Goal: Task Accomplishment & Management: Complete application form

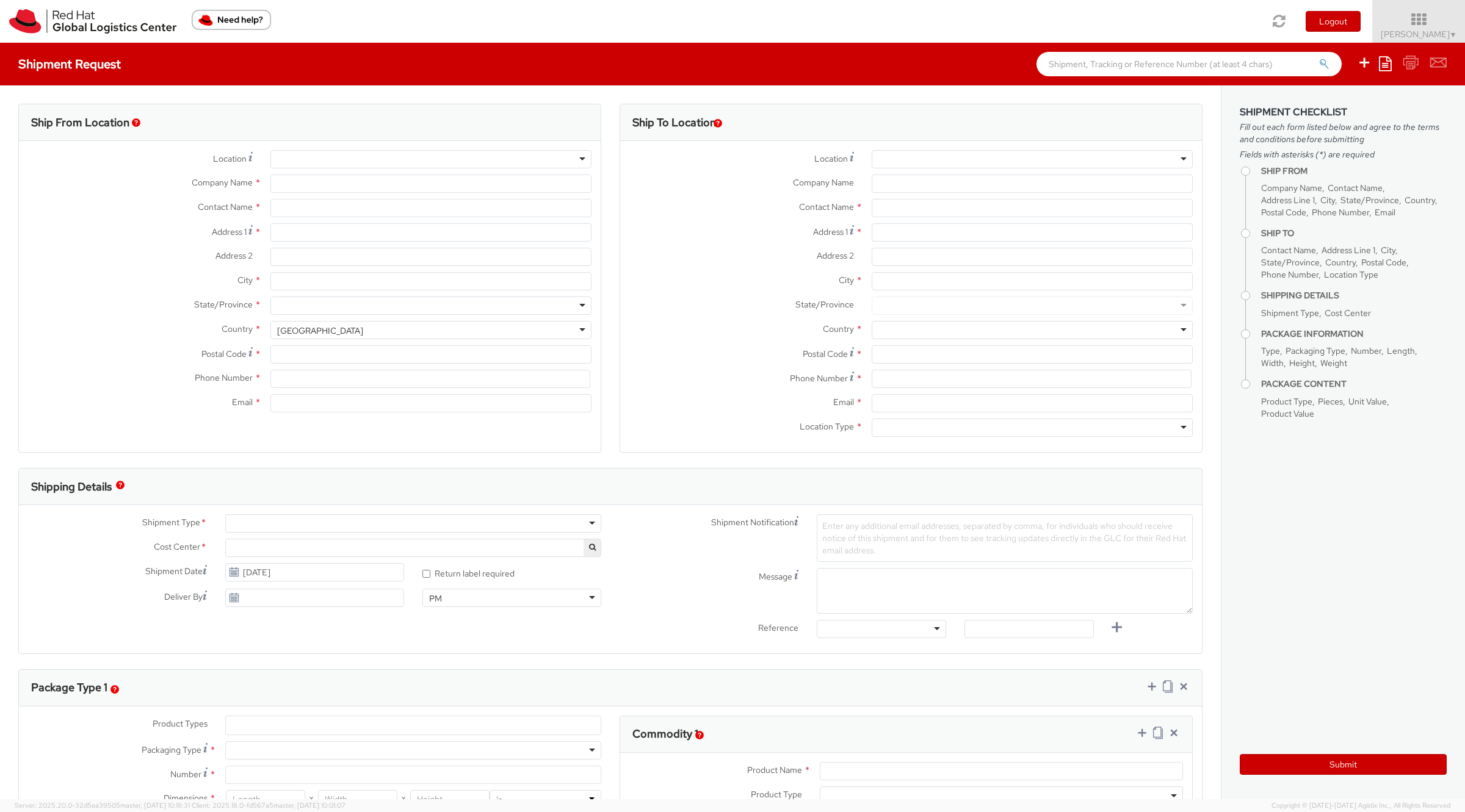
select select "901"
select select
click at [1426, 27] on icon at bounding box center [1418, 19] width 107 height 17
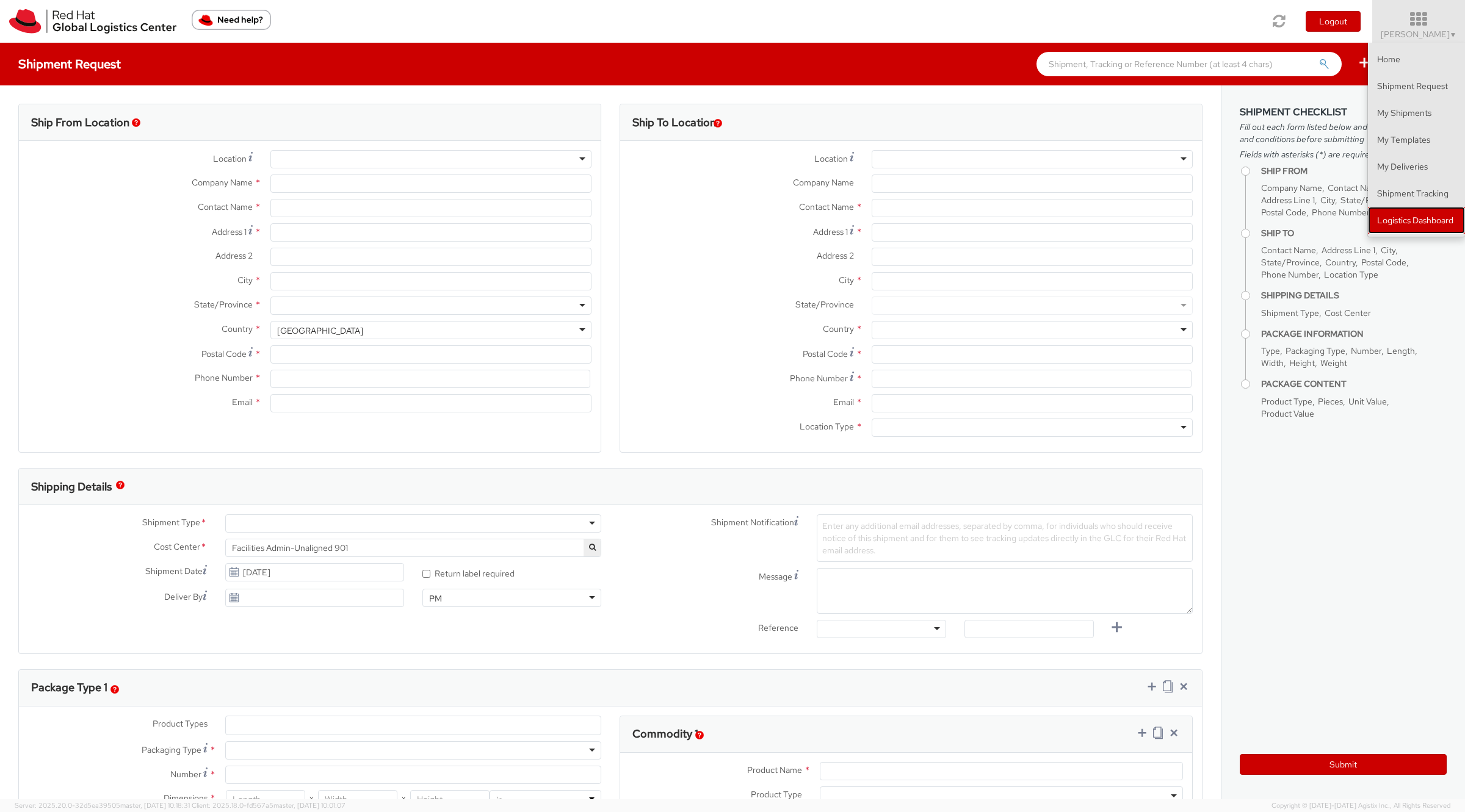
click at [1414, 222] on link "Logistics Dashboard" at bounding box center [1416, 220] width 97 height 27
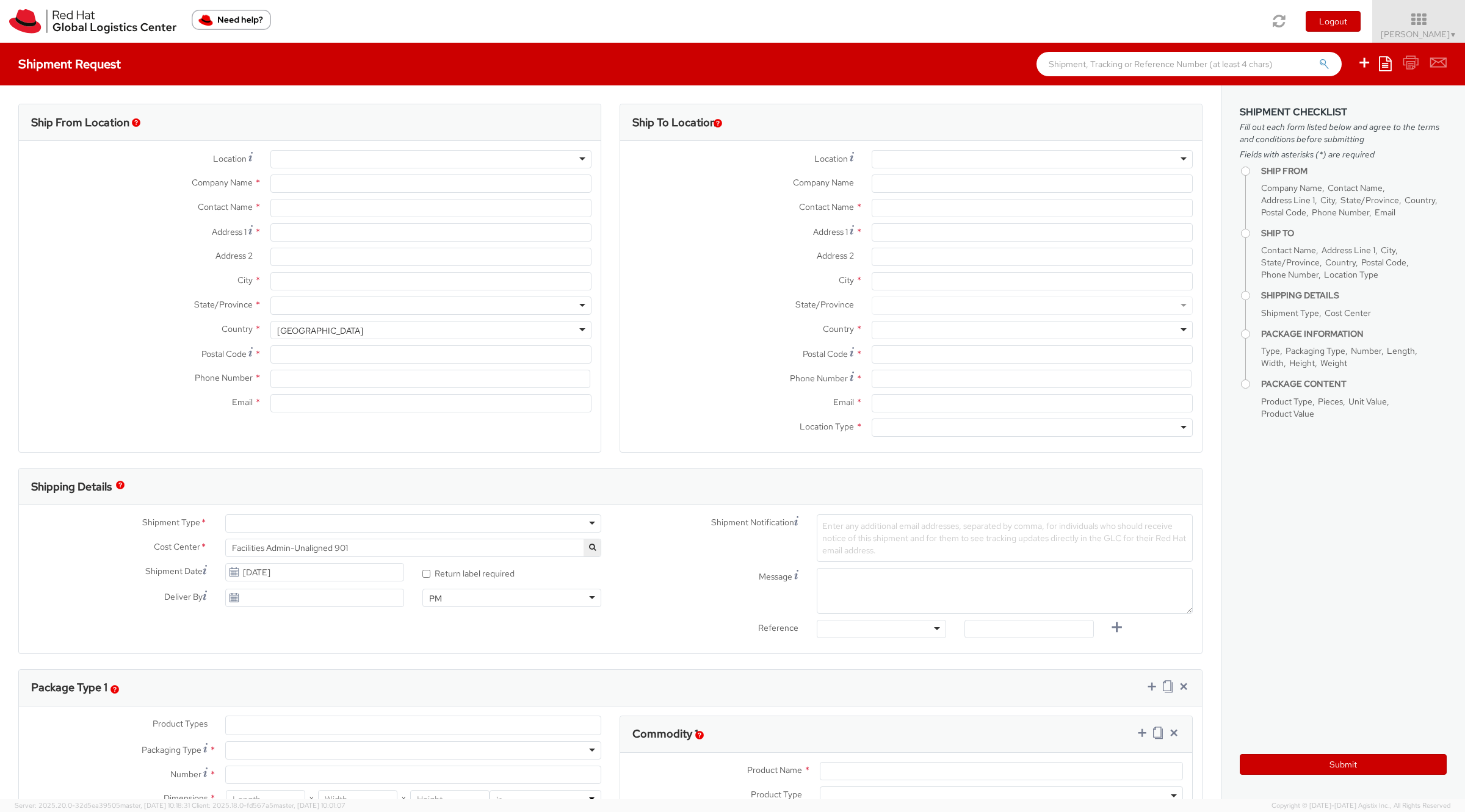
type input "Red Hat, Inc."
type input "[PERSON_NAME]"
type input "[STREET_ADDRESS]"
type input "RALEIGH"
type input "27601"
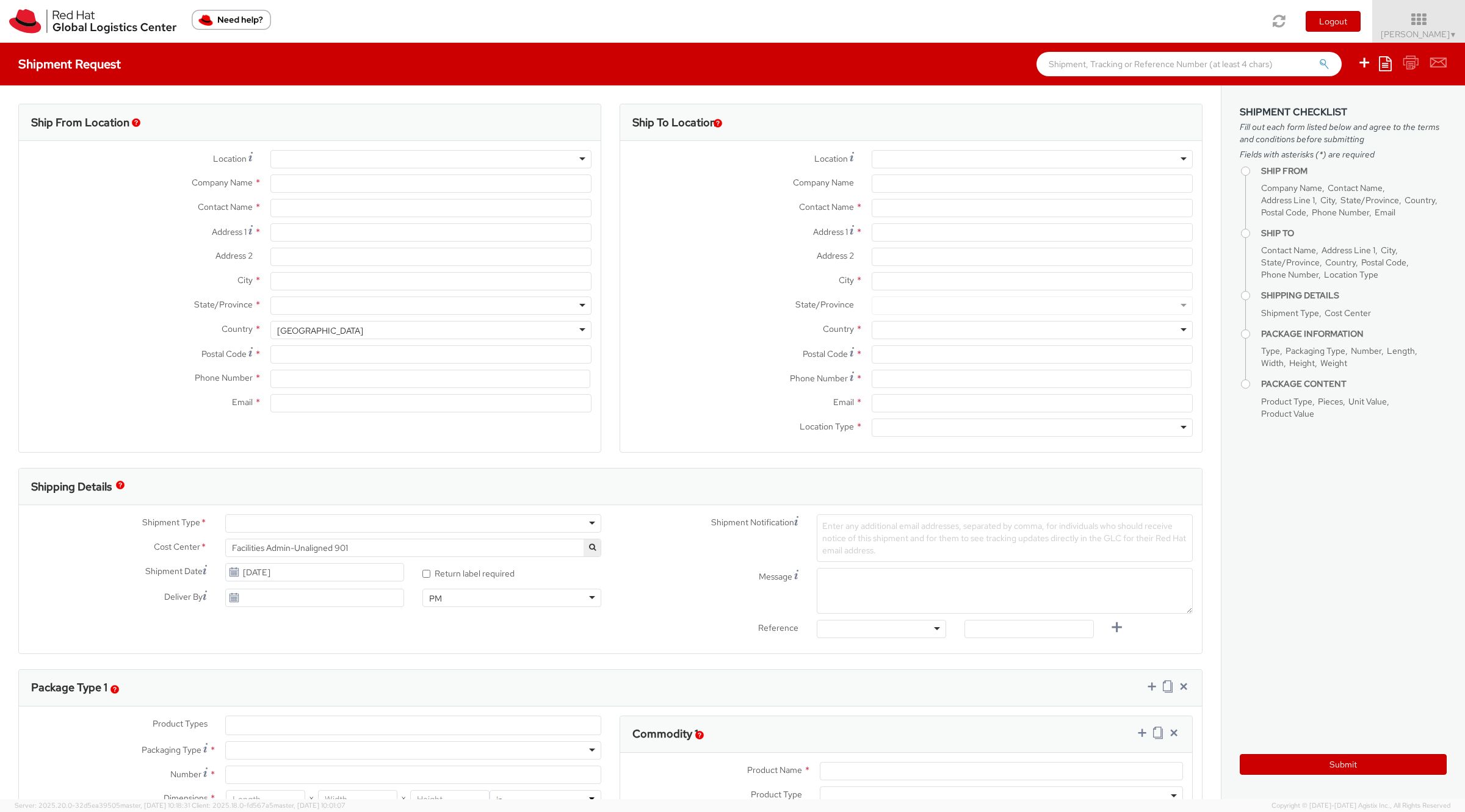
type input "[PHONE_NUMBER]"
type input "solee@redhat.com"
click at [1445, 27] on icon at bounding box center [1418, 19] width 107 height 17
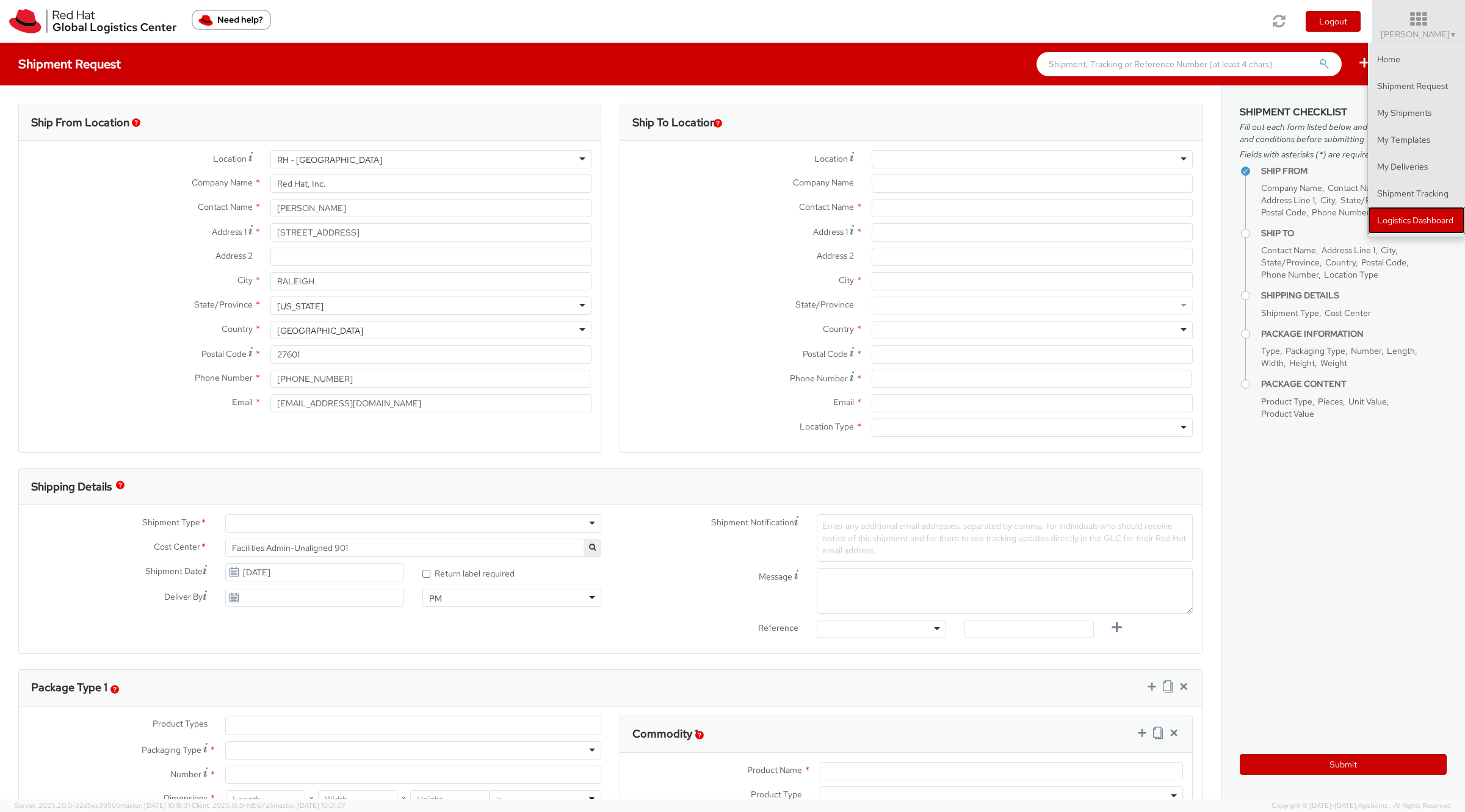
click at [1405, 215] on link "Logistics Dashboard" at bounding box center [1416, 220] width 97 height 27
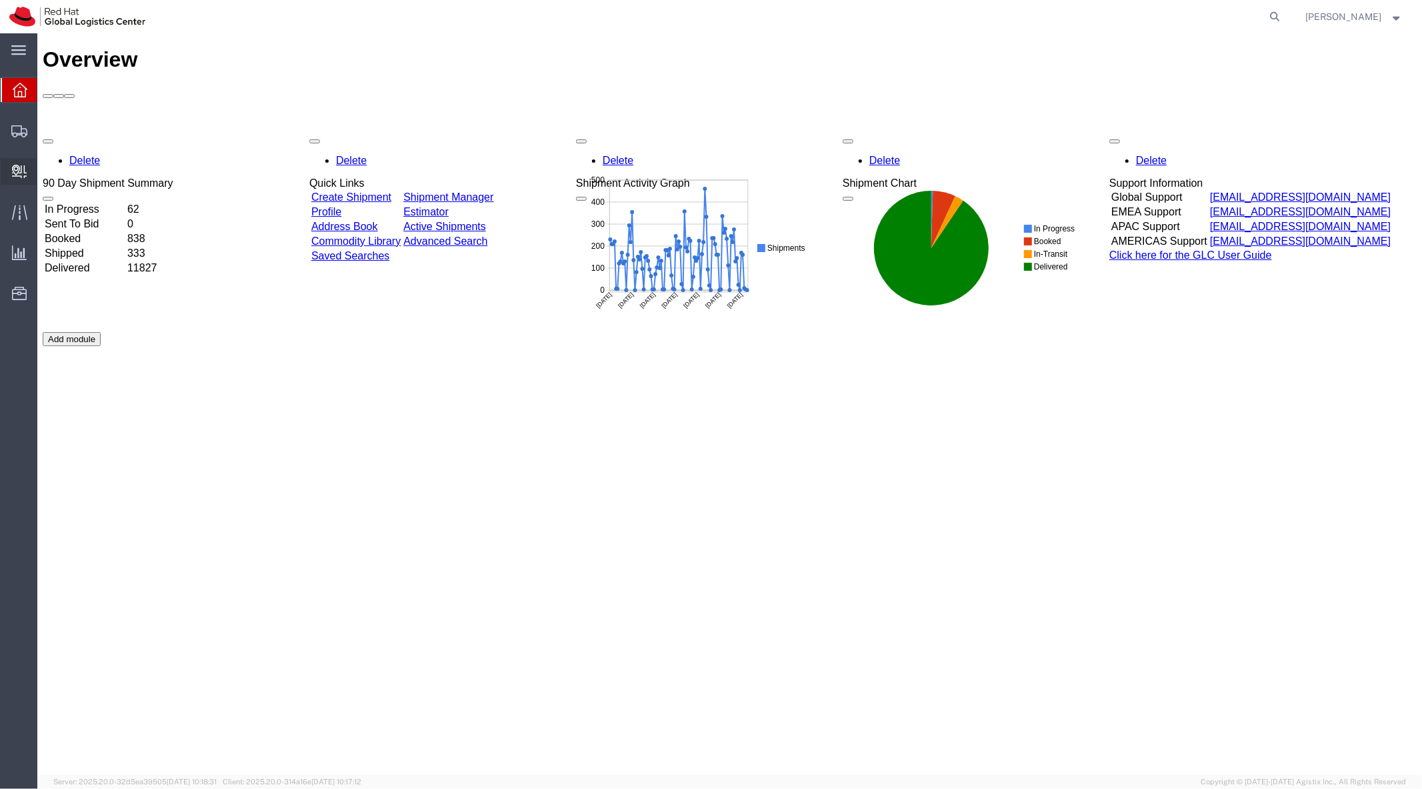
click at [0, 0] on span "Create Delivery" at bounding box center [0, 0] width 0 height 0
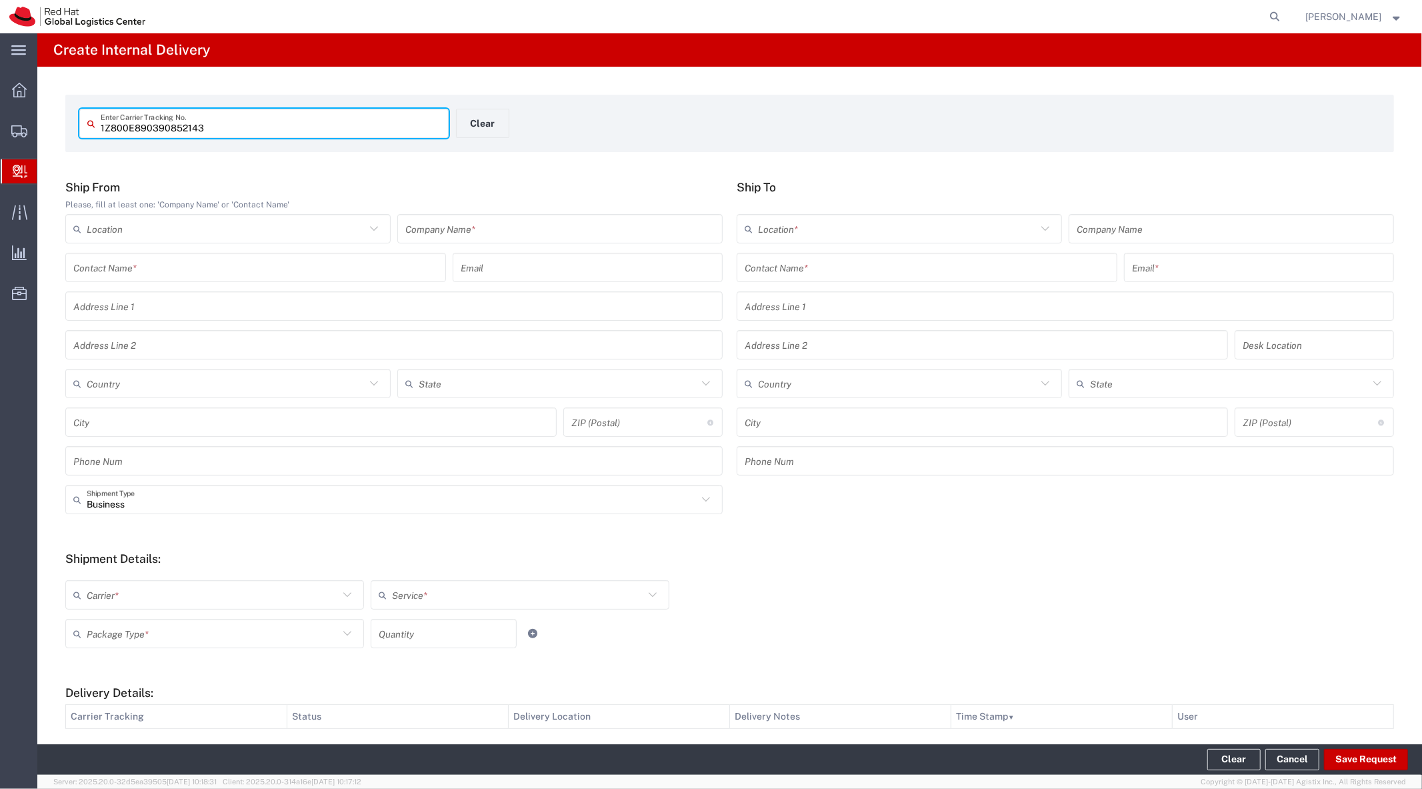
type input "1Z800E890390852143"
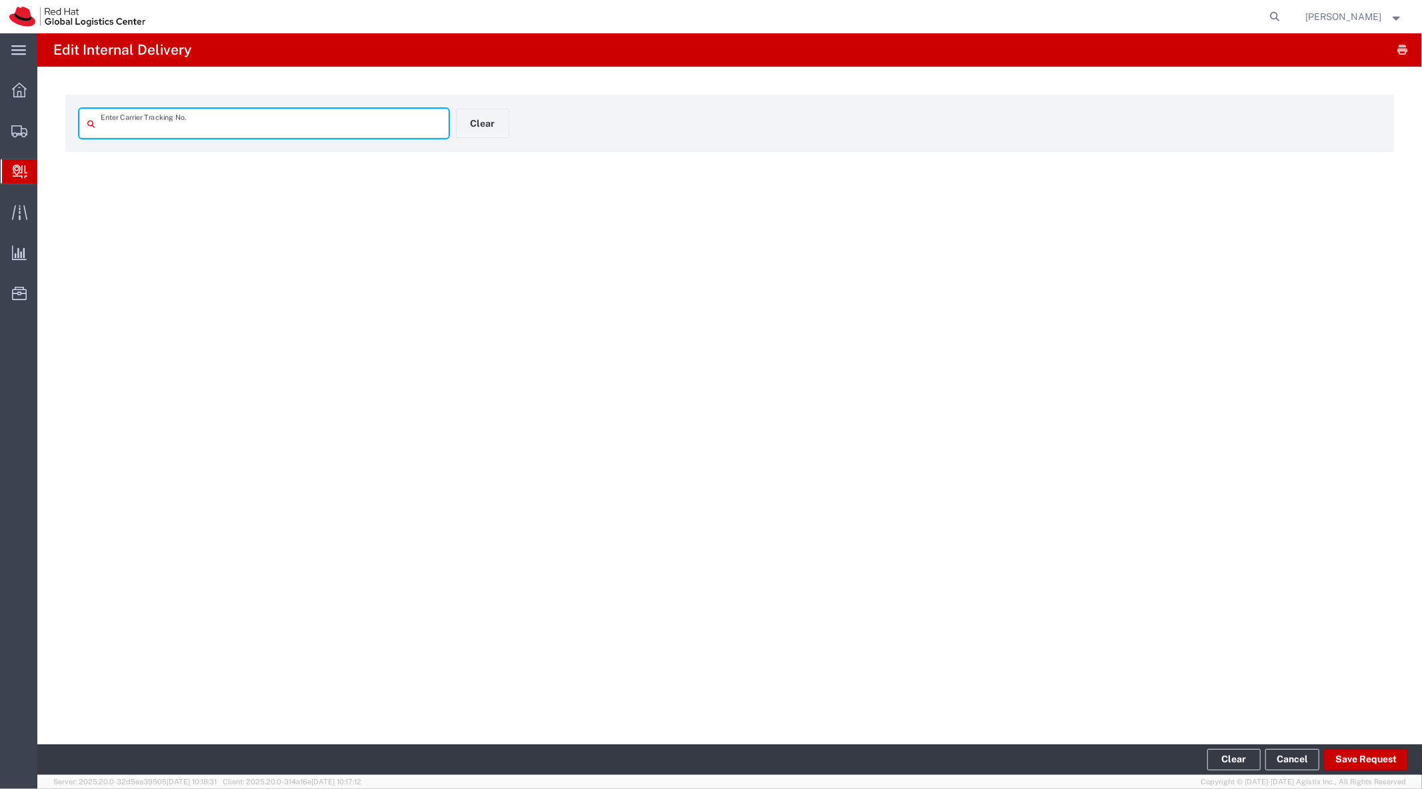
type input "1Z800E890390852143"
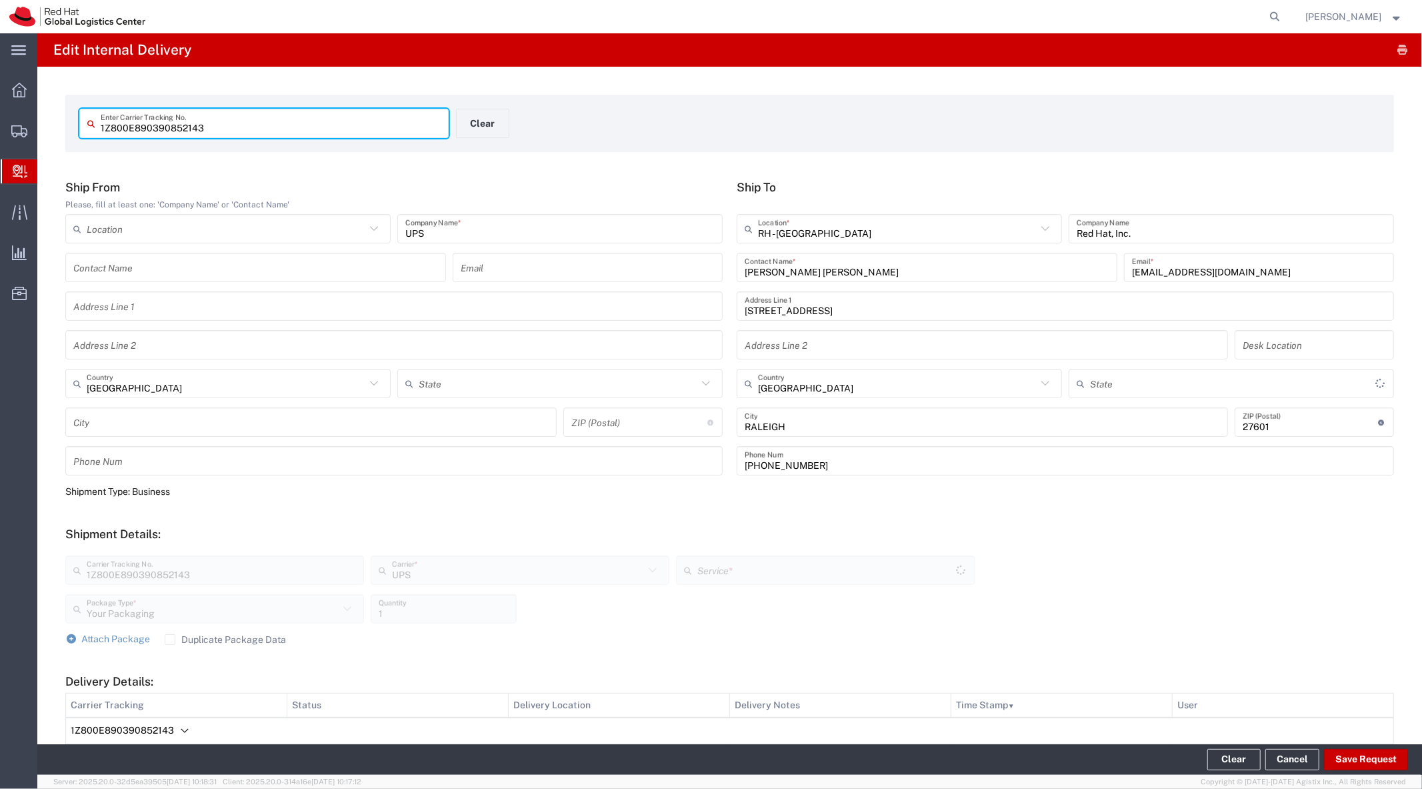
type input "[US_STATE]"
type input "Ground"
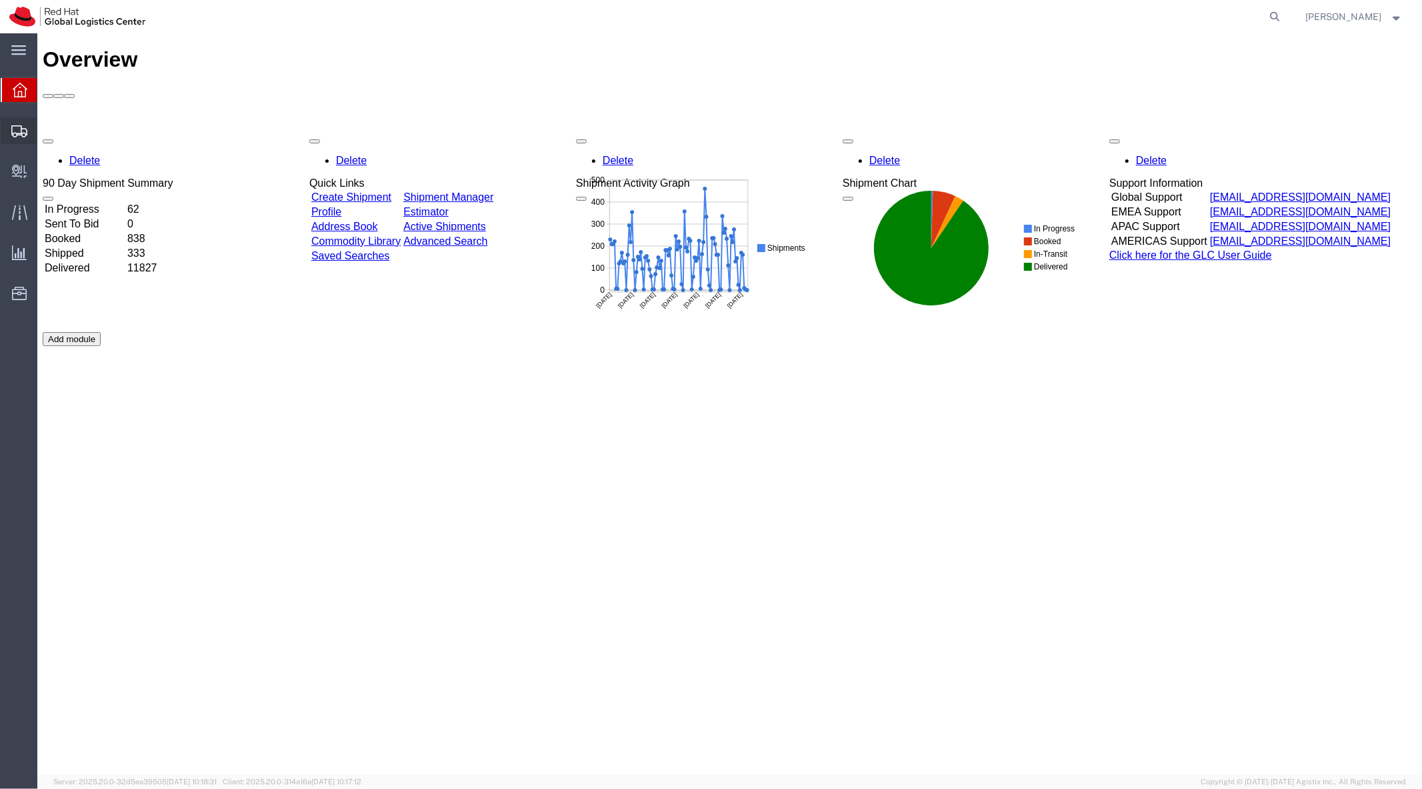
click at [0, 0] on span "Shipment Manager" at bounding box center [0, 0] width 0 height 0
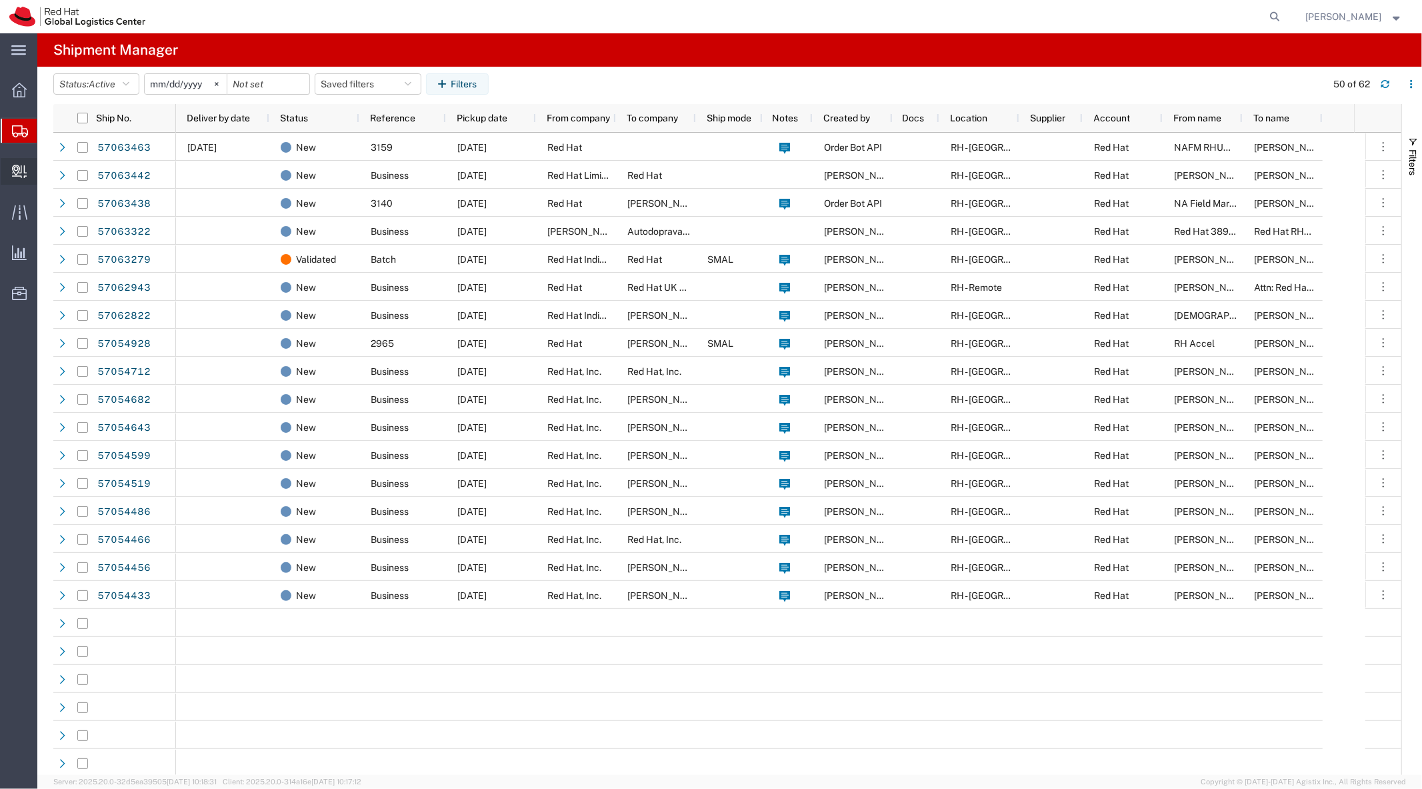
click at [0, 0] on span "Create Delivery" at bounding box center [0, 0] width 0 height 0
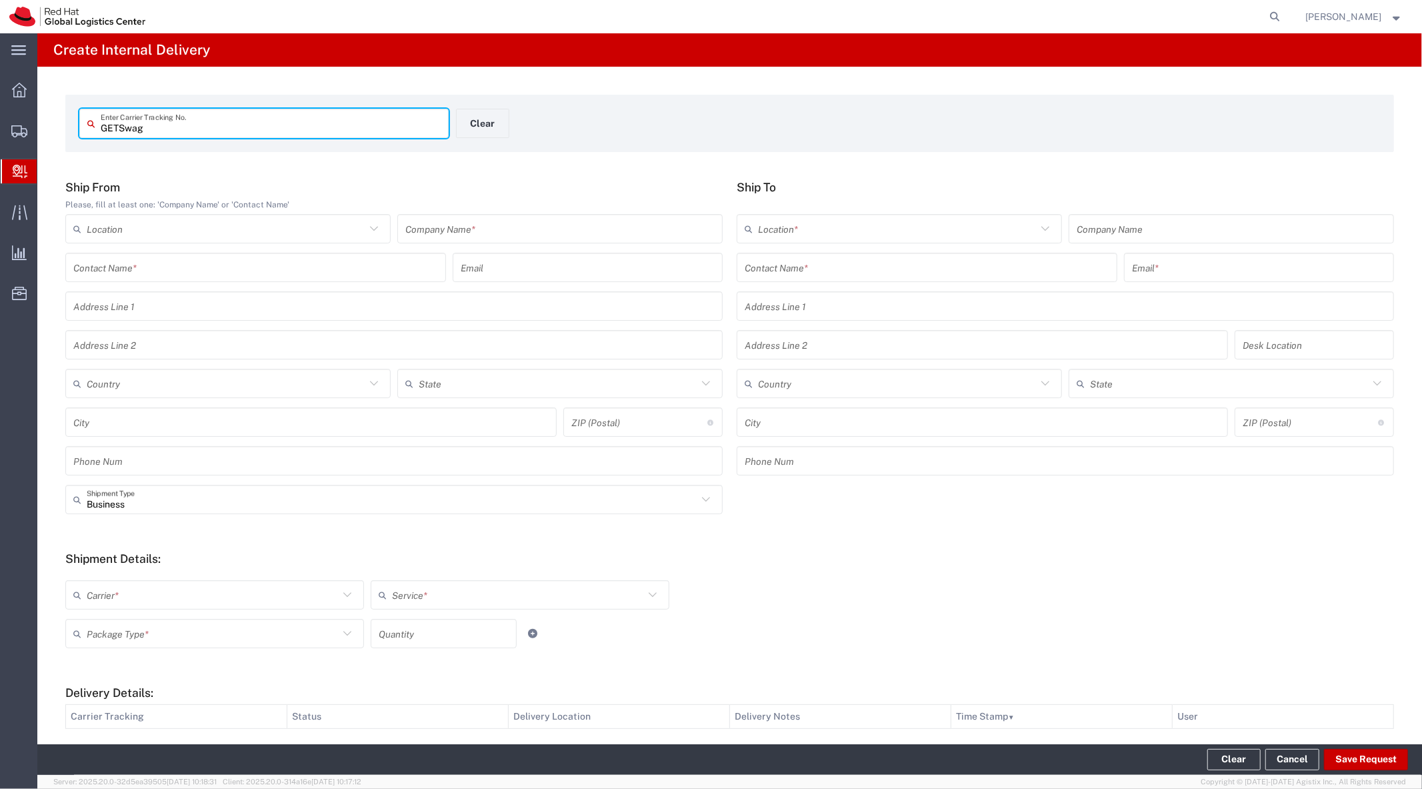
type input "GETSwag"
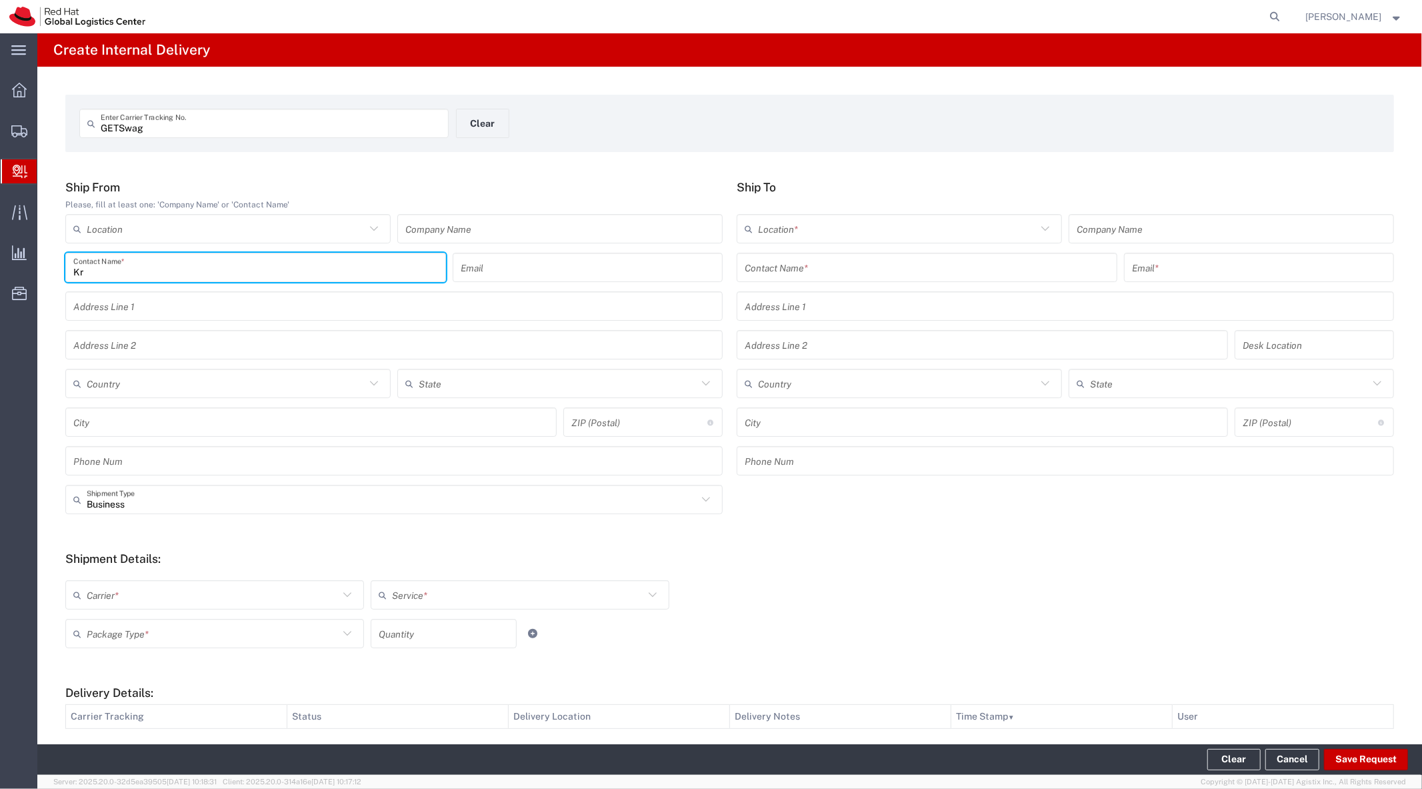
type input "K"
type input "GET Fulfillment"
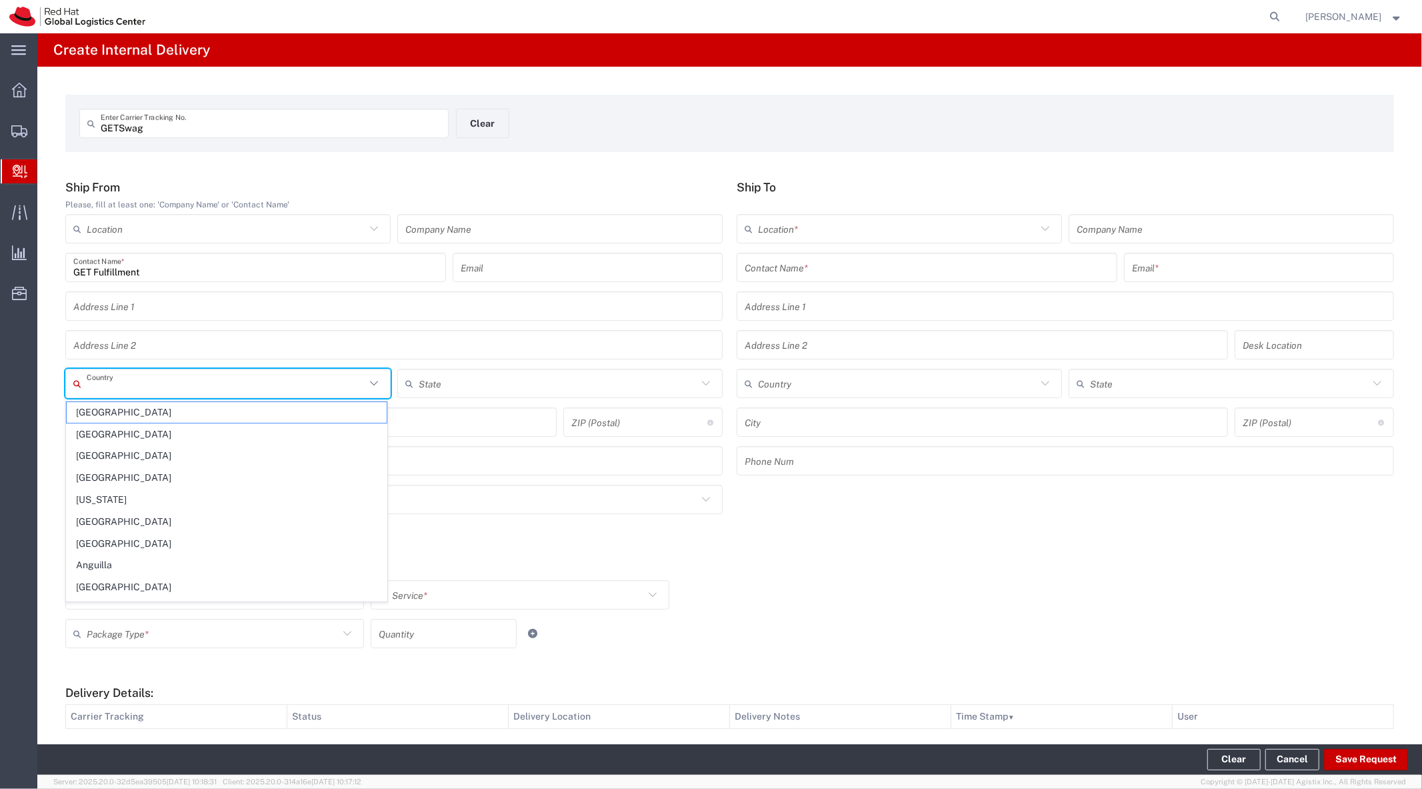
click at [277, 387] on input "text" at bounding box center [226, 383] width 279 height 23
click at [263, 409] on span "[GEOGRAPHIC_DATA]" at bounding box center [227, 412] width 320 height 21
type input "[GEOGRAPHIC_DATA]"
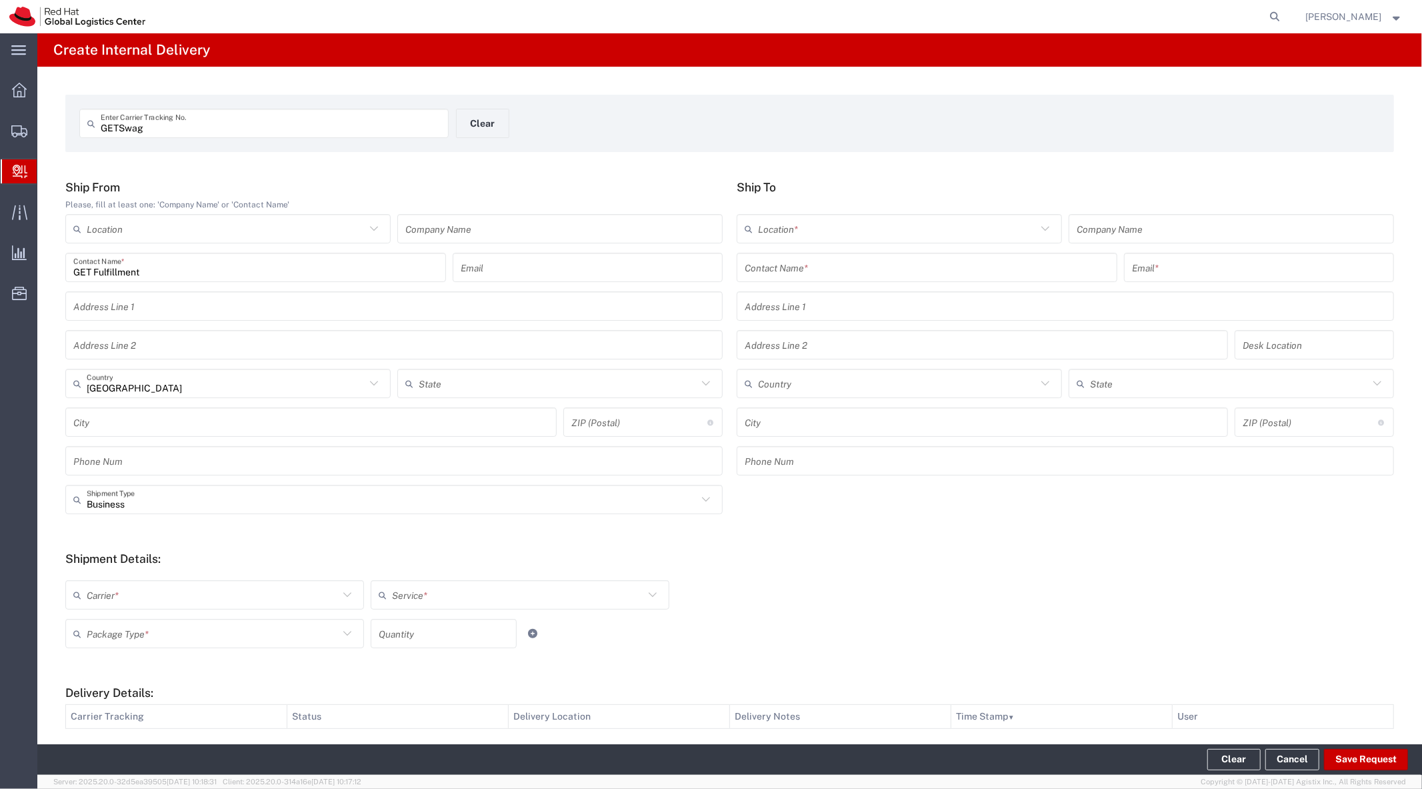
click at [797, 269] on input "text" at bounding box center [927, 267] width 365 height 23
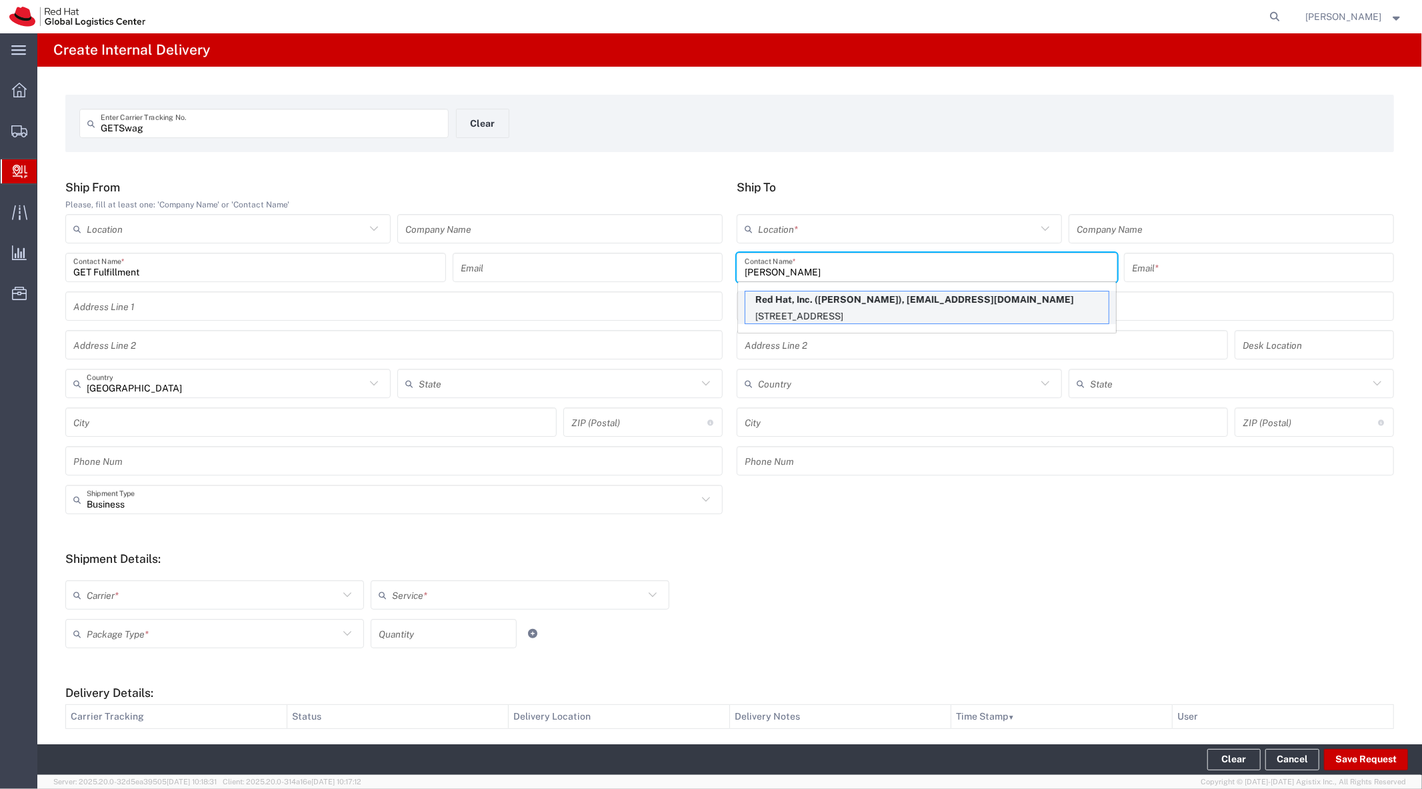
type input "Krystl Newton"
click at [805, 305] on p "Red Hat, Inc. (Krystl Newton), knewton@redhat.com" at bounding box center [926, 299] width 363 height 17
type input "RH - [GEOGRAPHIC_DATA]"
type input "Red Hat, Inc."
type input "knewton@redhat.com"
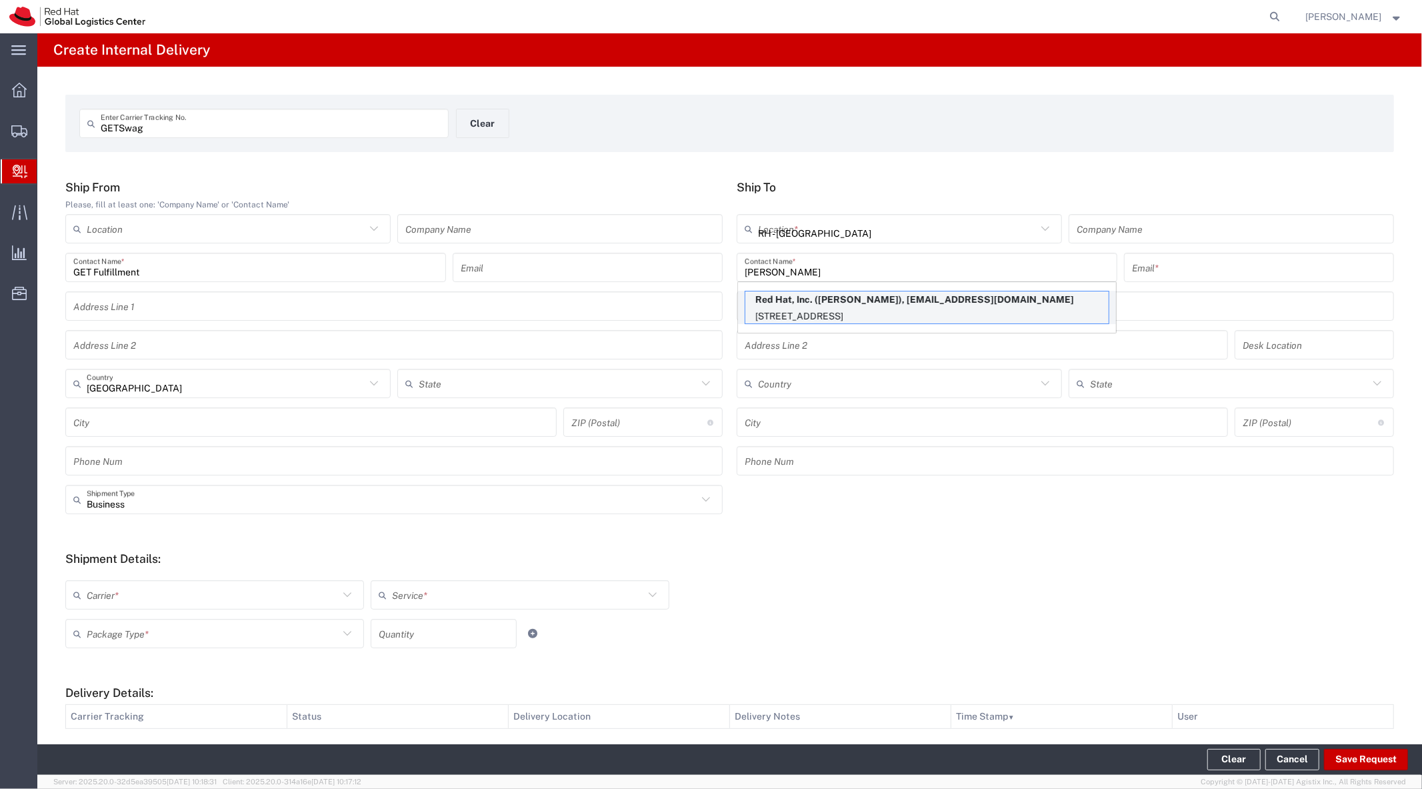
type input "[STREET_ADDRESS]"
type input "FLEX"
type input "[GEOGRAPHIC_DATA]"
type input "RALEIGH"
type input "27601"
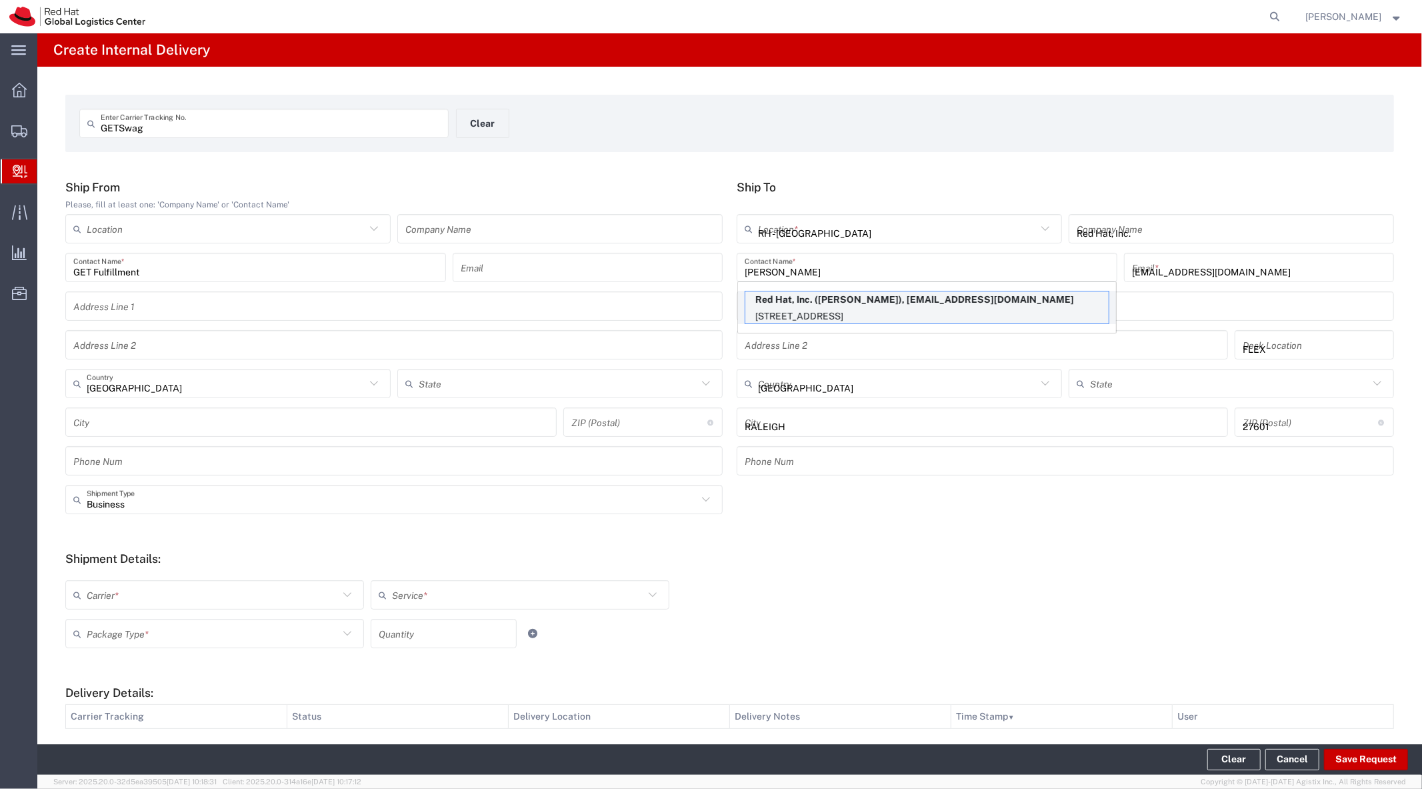
type input "[US_STATE]"
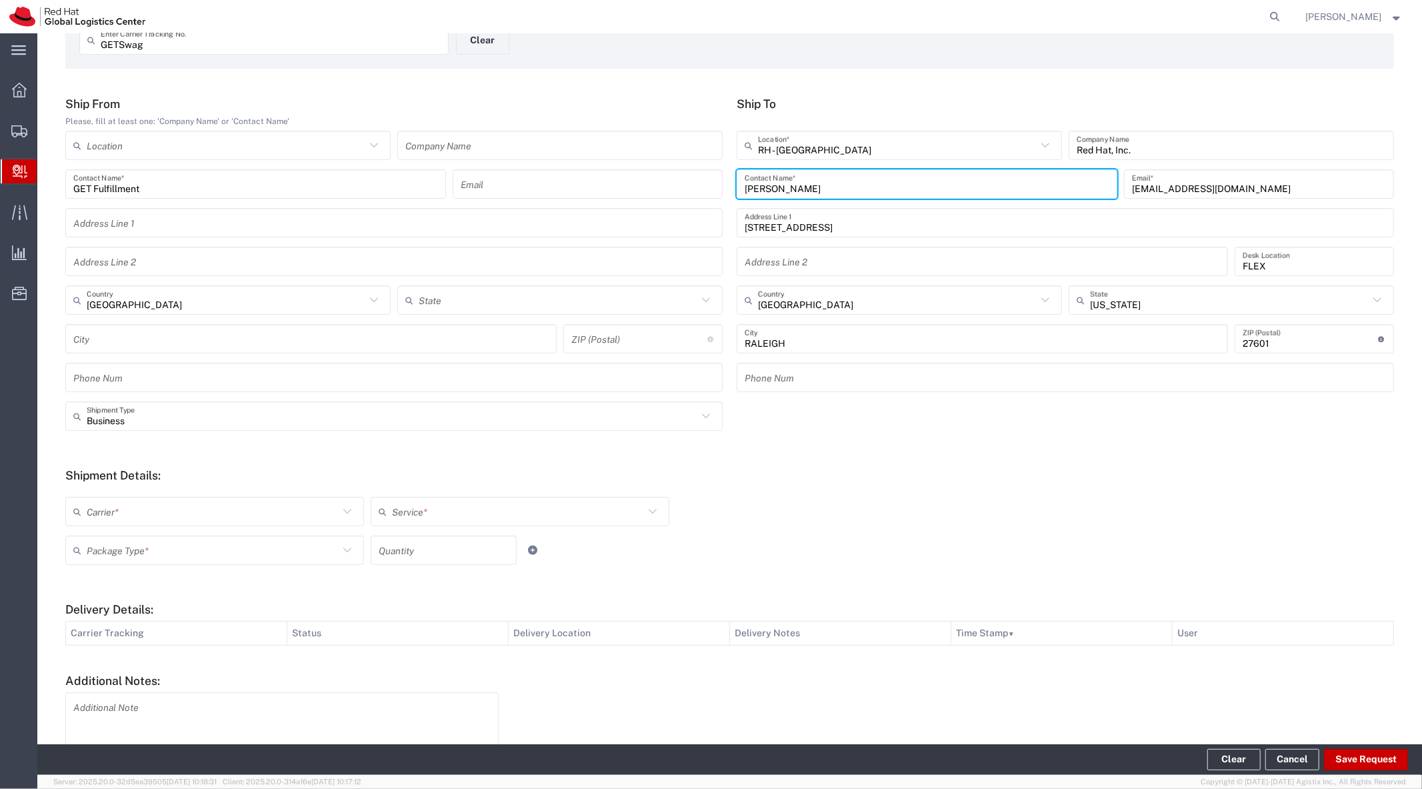
scroll to position [84, 0]
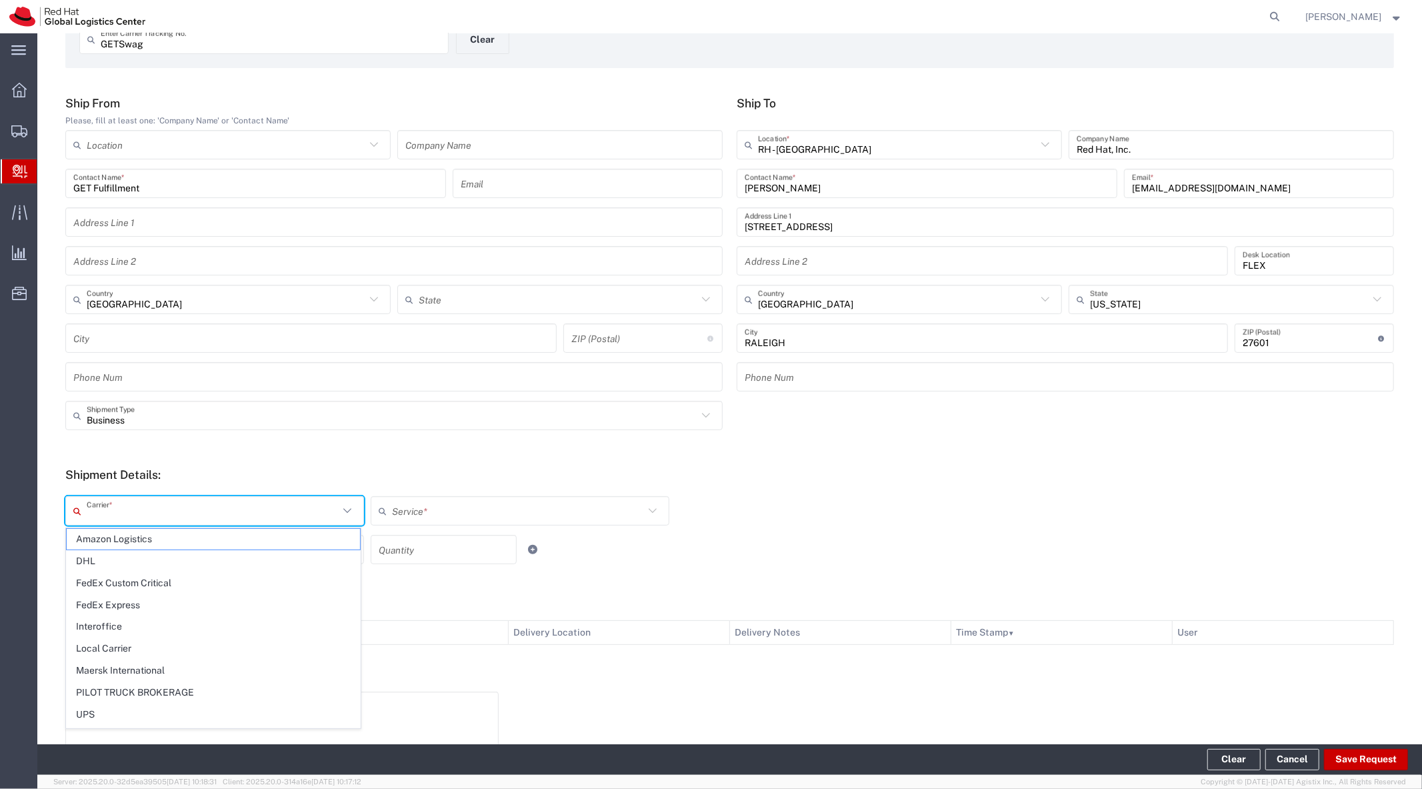
click at [238, 505] on input "text" at bounding box center [213, 510] width 252 height 23
click at [154, 601] on span "Interoffice" at bounding box center [213, 607] width 293 height 21
type input "Interoffice"
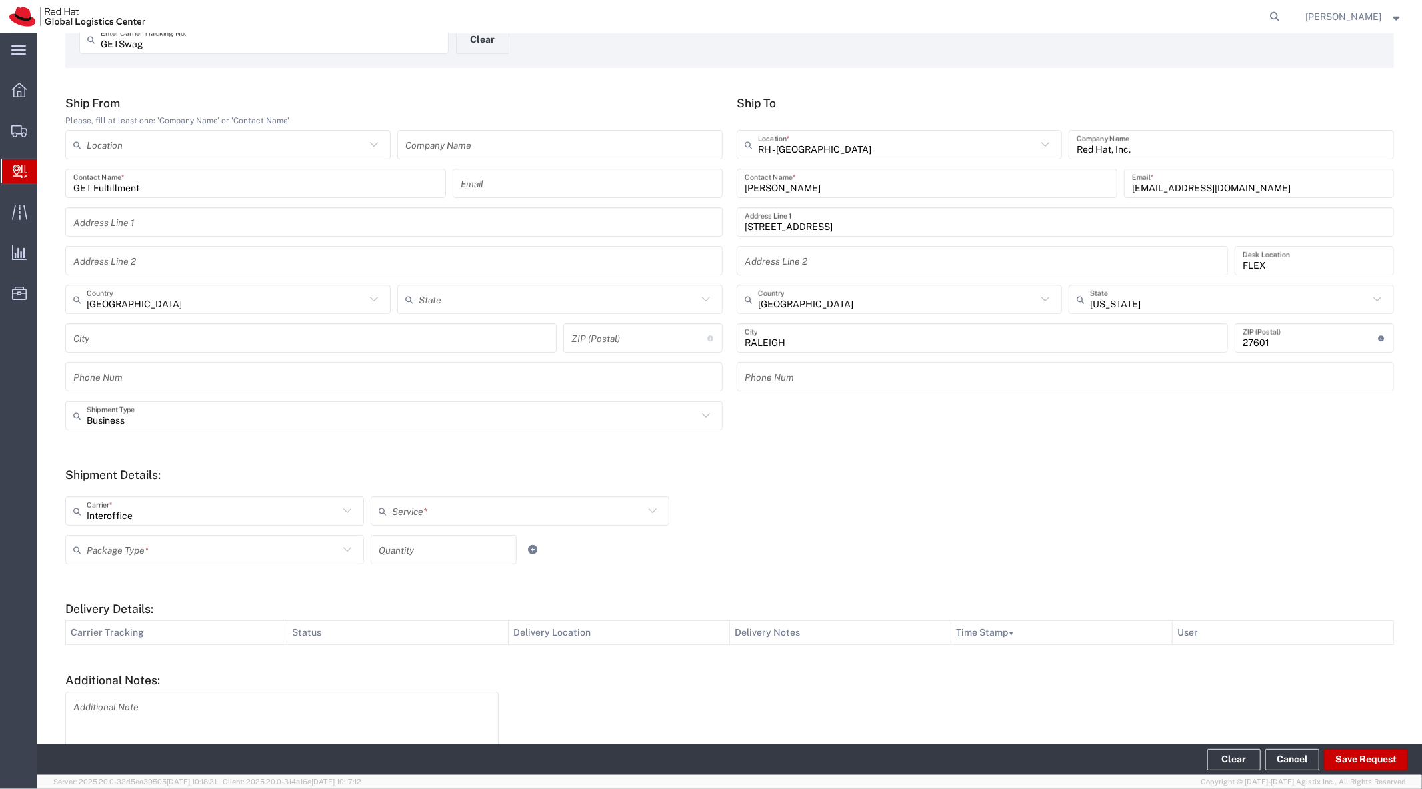
click at [422, 507] on input "text" at bounding box center [518, 510] width 252 height 23
click at [419, 540] on span "IO_Ground" at bounding box center [515, 539] width 293 height 21
type input "IO_Ground"
click at [247, 551] on input "text" at bounding box center [213, 549] width 252 height 23
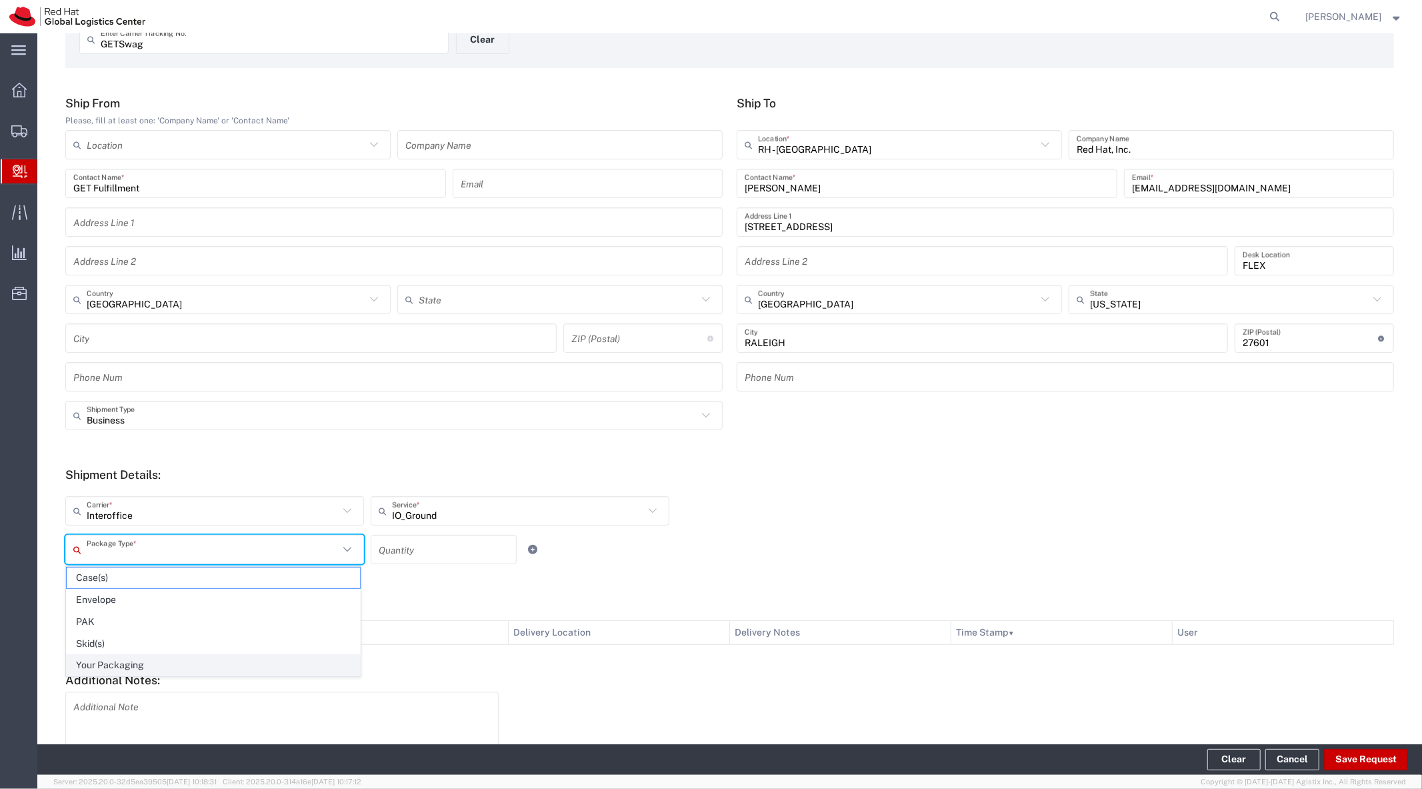
click at [201, 657] on span "Your Packaging" at bounding box center [213, 665] width 293 height 21
type input "Your Packaging"
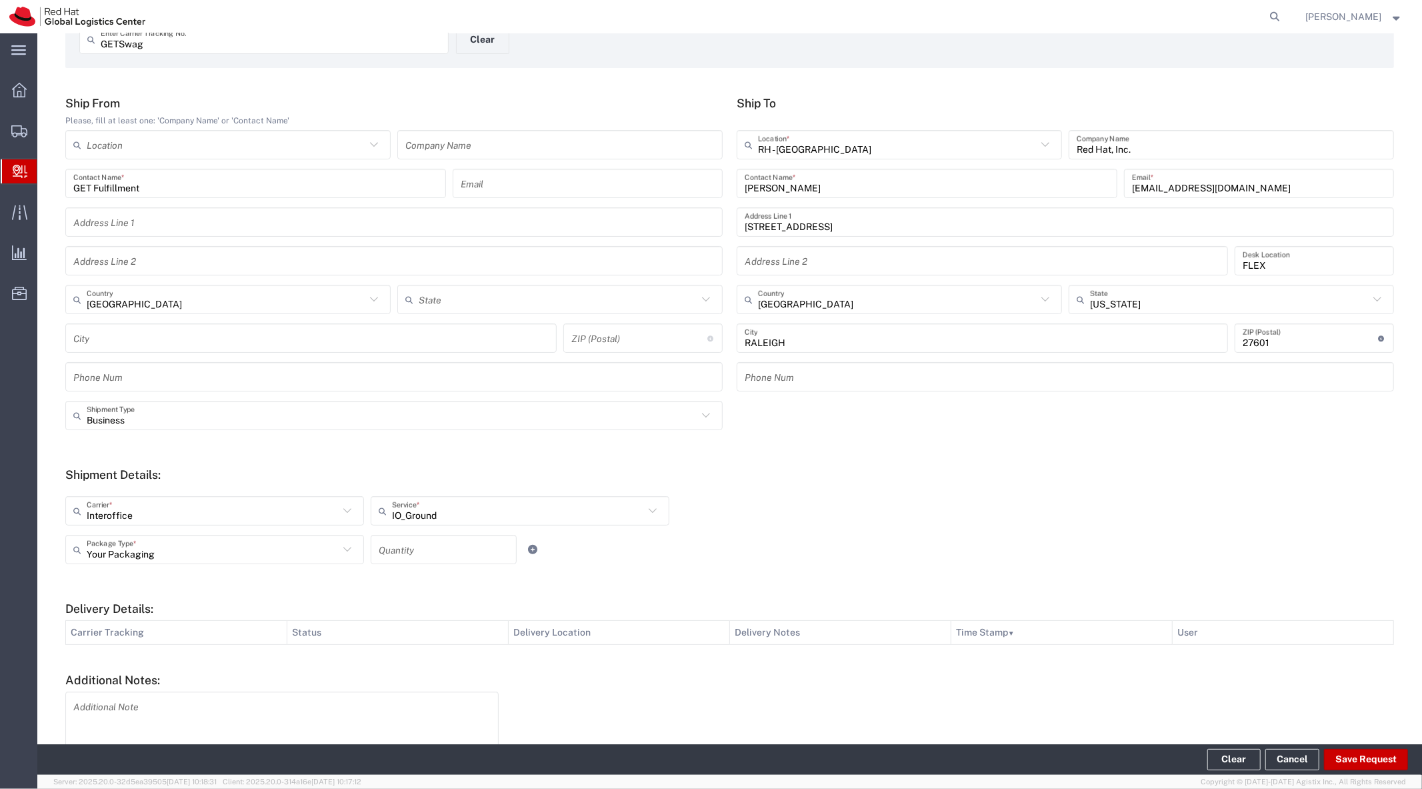
click at [403, 545] on input "number" at bounding box center [444, 549] width 130 height 23
type input "1"
click at [1363, 757] on button "Save Request" at bounding box center [1366, 759] width 84 height 21
type input "[GEOGRAPHIC_DATA]"
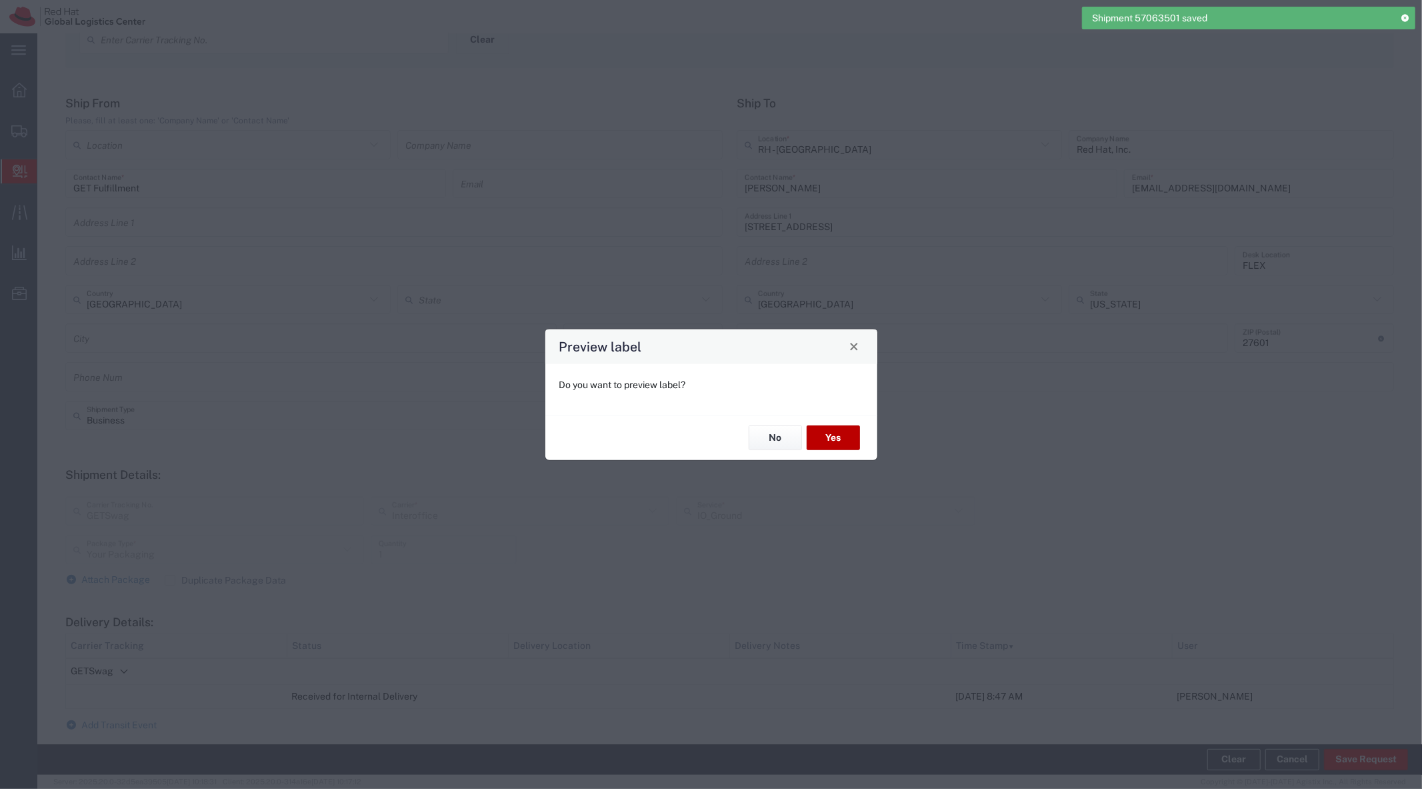
click at [828, 435] on button "Yes" at bounding box center [833, 437] width 53 height 25
